Goal: Information Seeking & Learning: Learn about a topic

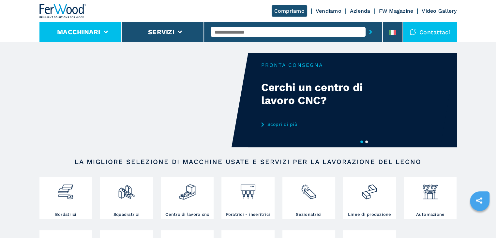
click at [91, 33] on button "Macchinari" at bounding box center [78, 32] width 43 height 8
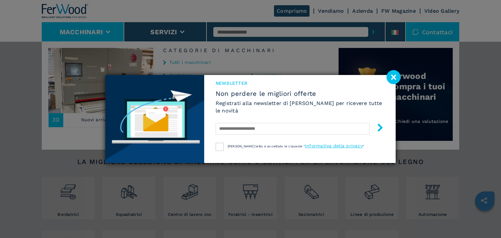
click at [393, 77] on image at bounding box center [394, 77] width 14 height 14
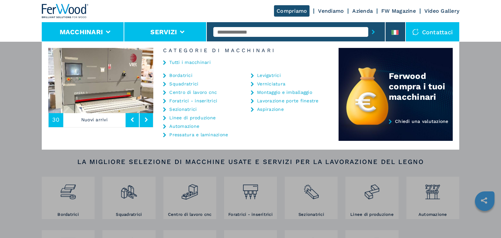
click at [172, 35] on button "Servizi" at bounding box center [163, 32] width 26 height 8
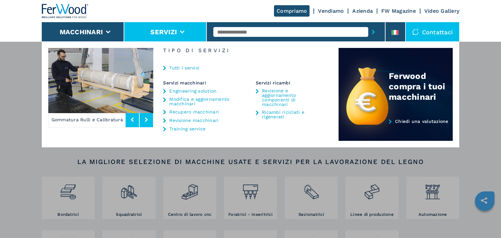
click at [364, 9] on link "Azienda" at bounding box center [363, 11] width 21 height 6
click at [362, 8] on link "Azienda" at bounding box center [363, 11] width 21 height 6
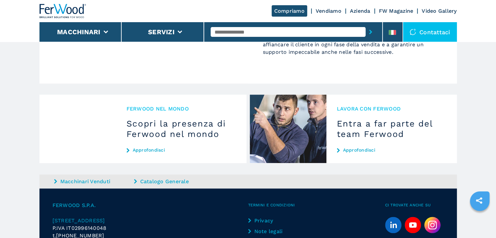
scroll to position [633, 0]
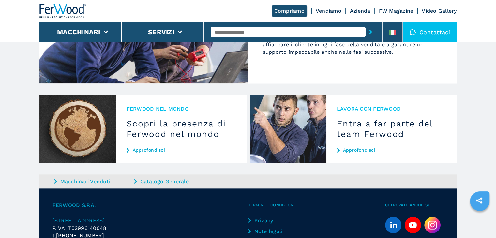
click at [349, 148] on link "Approfondisci" at bounding box center [392, 150] width 110 height 5
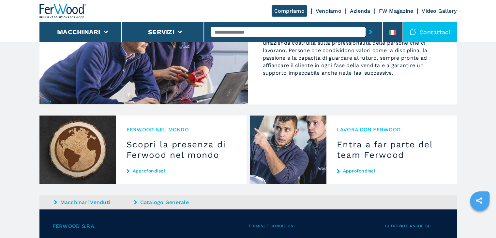
scroll to position [610, 0]
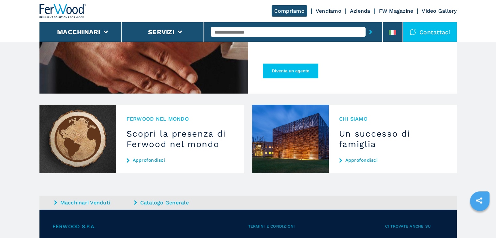
scroll to position [347, 0]
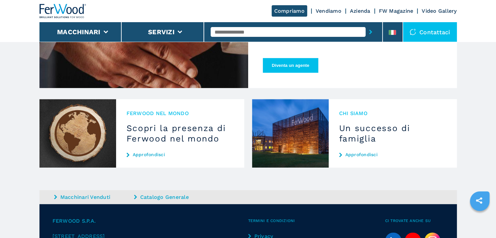
click at [356, 144] on div "Chi siamo Un successo di famiglia Approfondisci" at bounding box center [393, 133] width 128 height 69
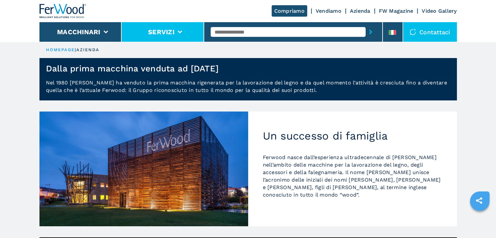
click at [150, 31] on button "Servizi" at bounding box center [161, 32] width 26 height 8
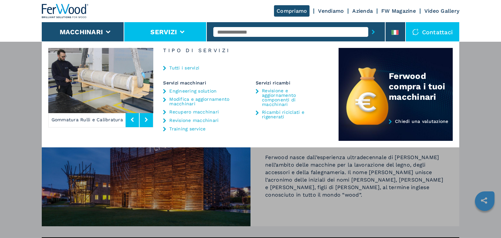
click at [150, 31] on li "Servizi" at bounding box center [165, 32] width 83 height 20
